Goal: Task Accomplishment & Management: Manage account settings

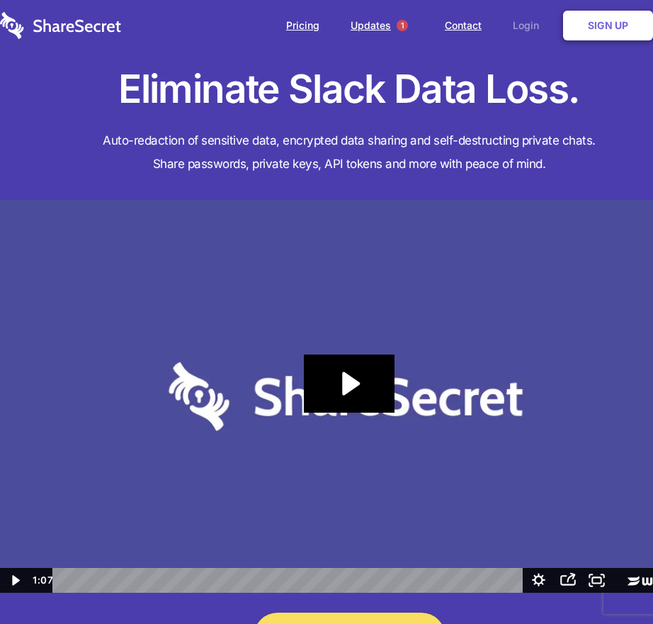
click at [529, 26] on link "Login" at bounding box center [530, 26] width 62 height 44
